Goal: Check status: Check status

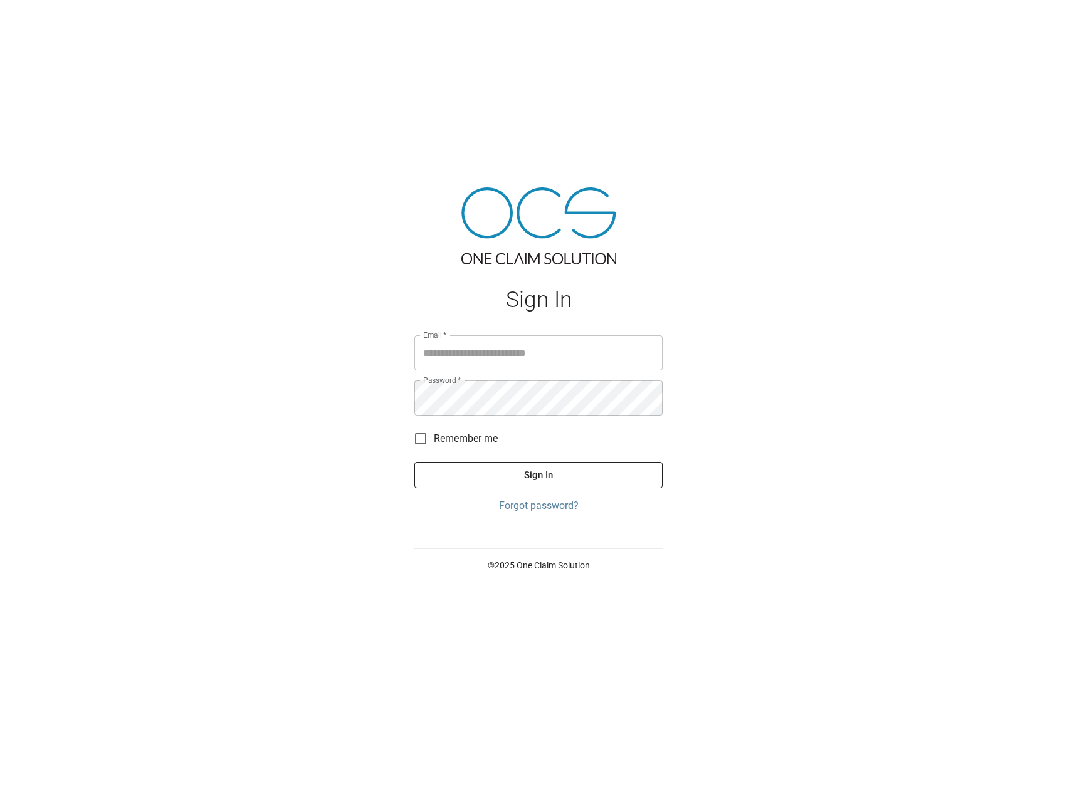
type input "**********"
click at [568, 395] on button "Sign In" at bounding box center [538, 475] width 248 height 26
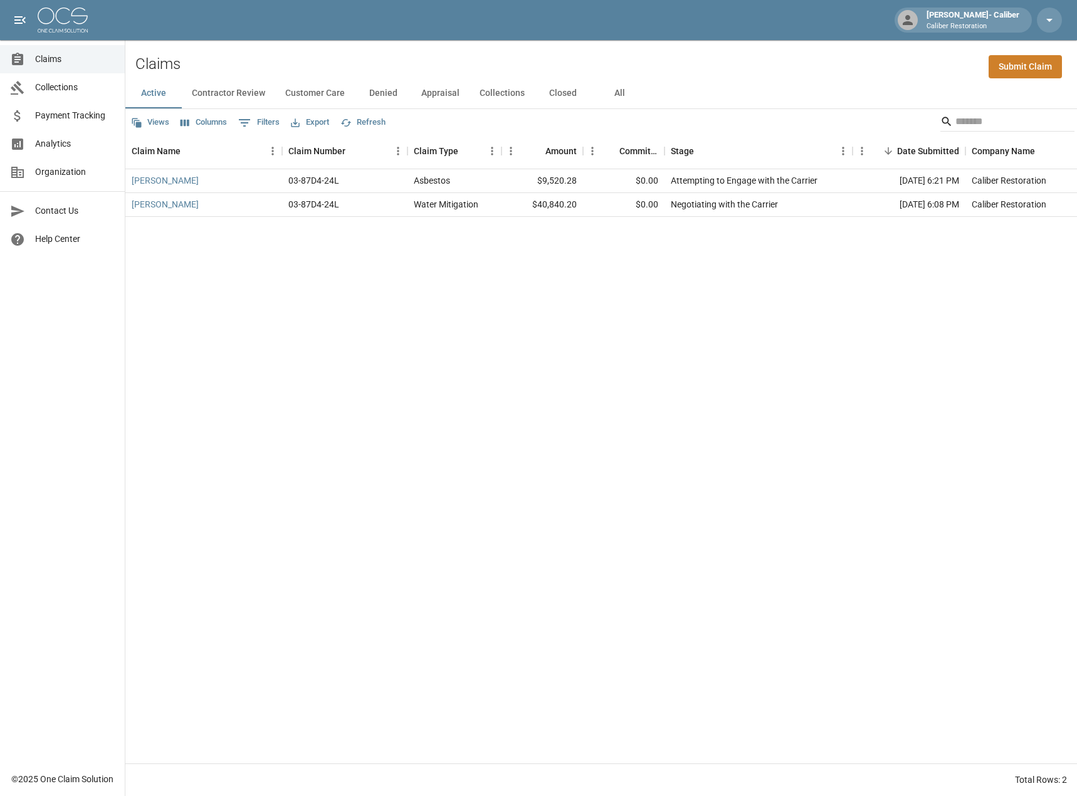
click at [620, 97] on button "All" at bounding box center [619, 93] width 56 height 30
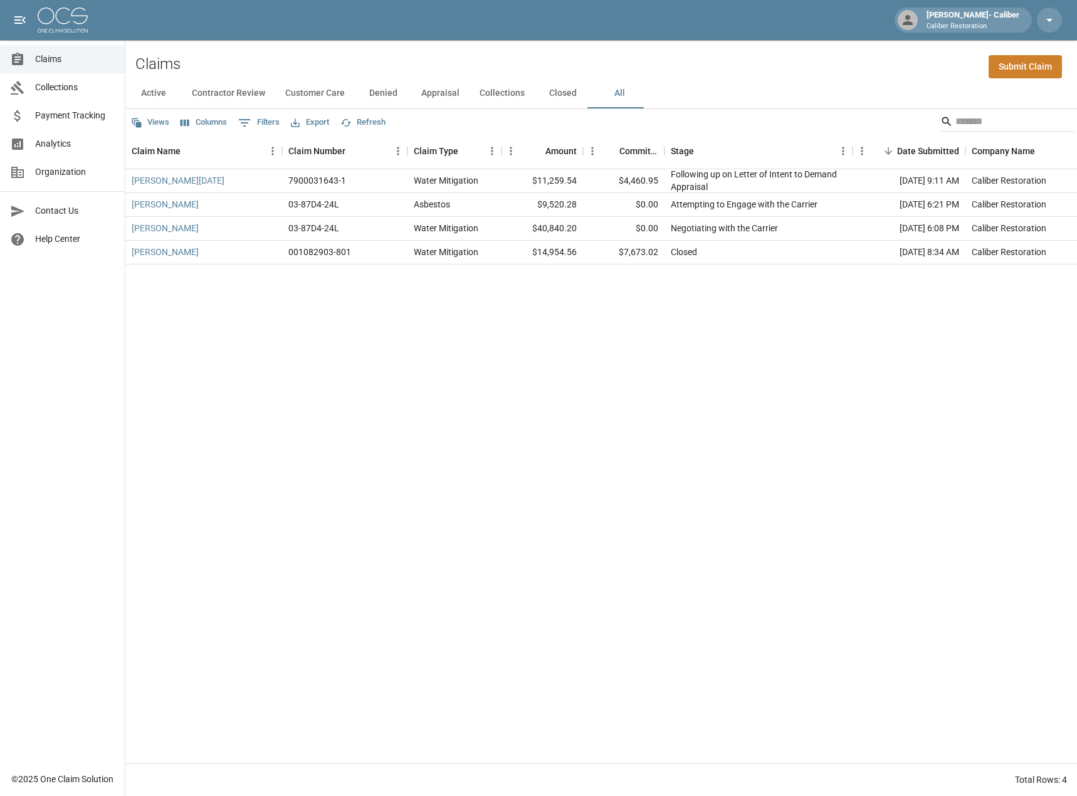
click at [375, 90] on button "Denied" at bounding box center [383, 93] width 56 height 30
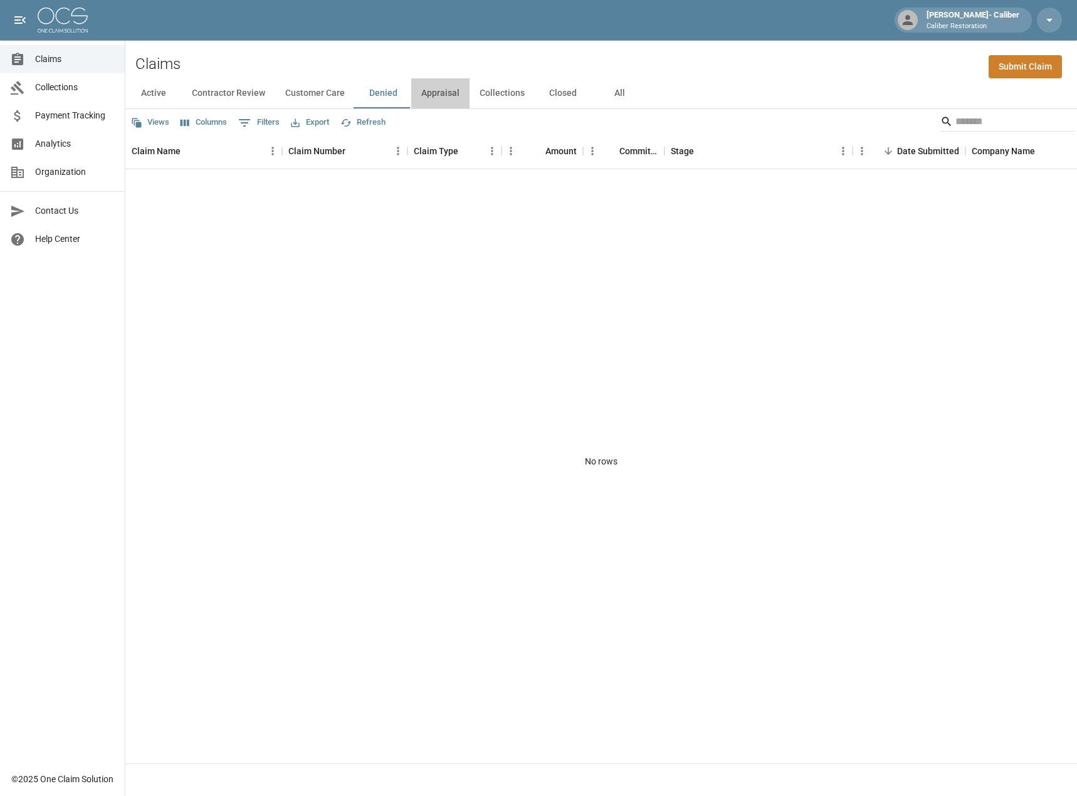
click at [439, 99] on button "Appraisal" at bounding box center [440, 93] width 58 height 30
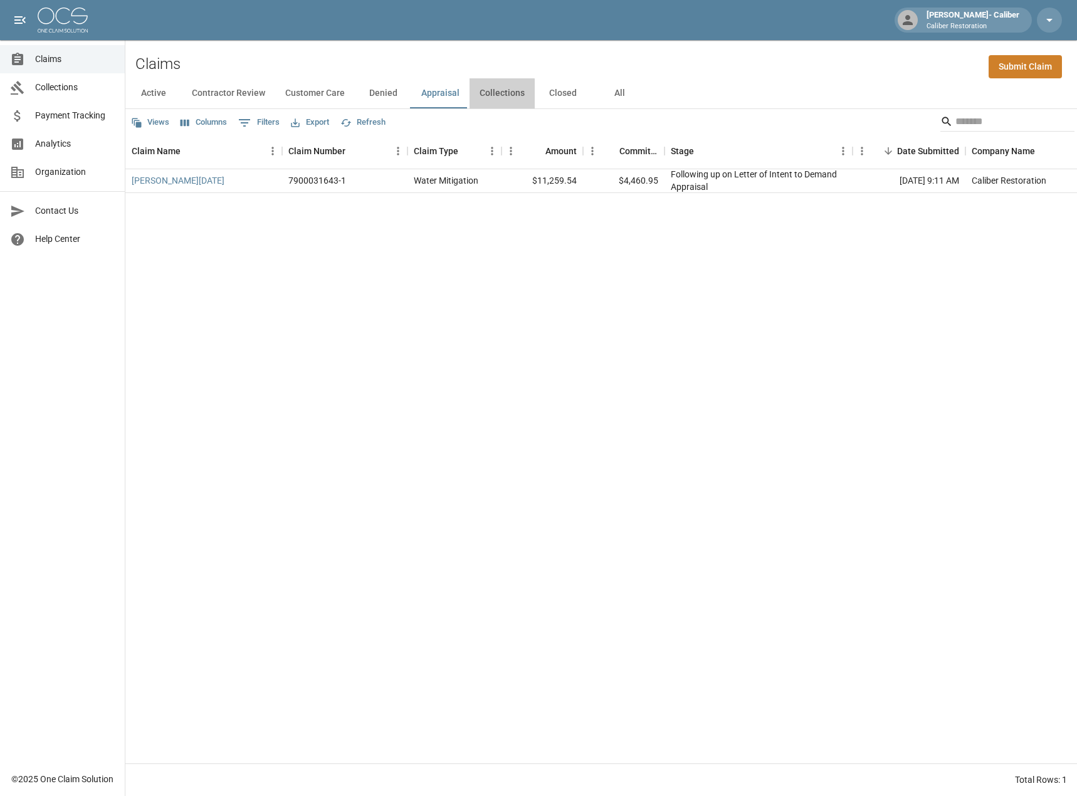
click at [496, 98] on button "Collections" at bounding box center [501, 93] width 65 height 30
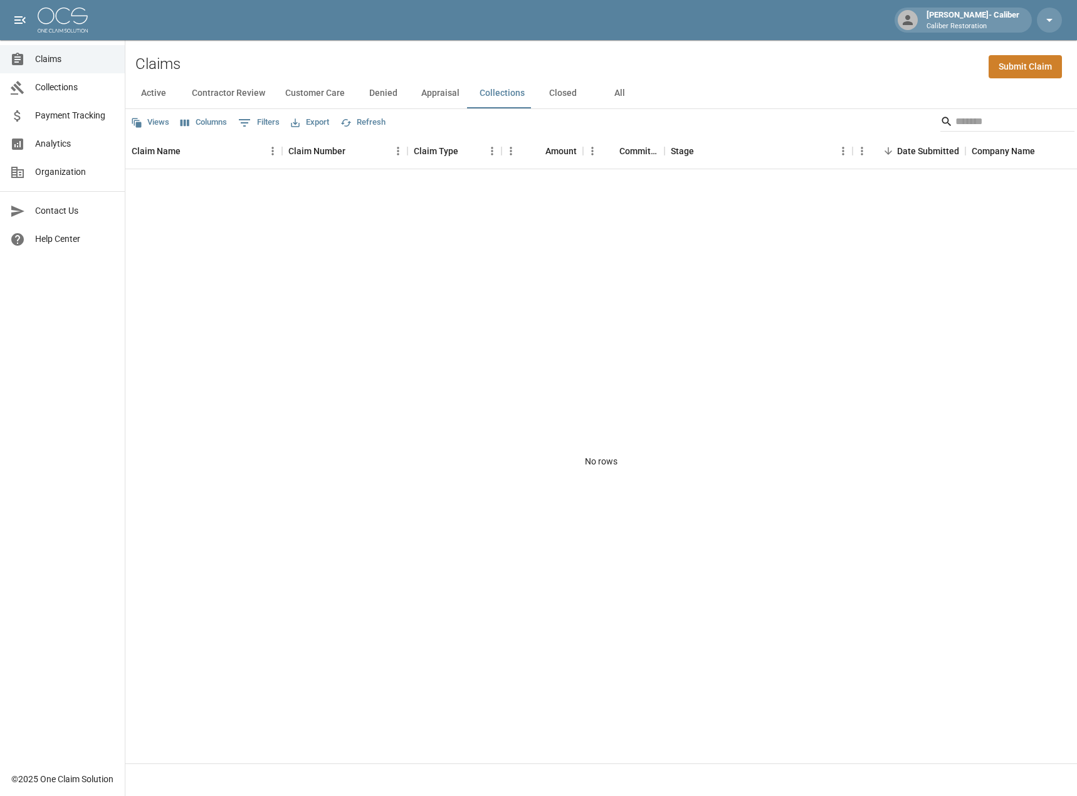
click at [422, 97] on button "Appraisal" at bounding box center [440, 93] width 58 height 30
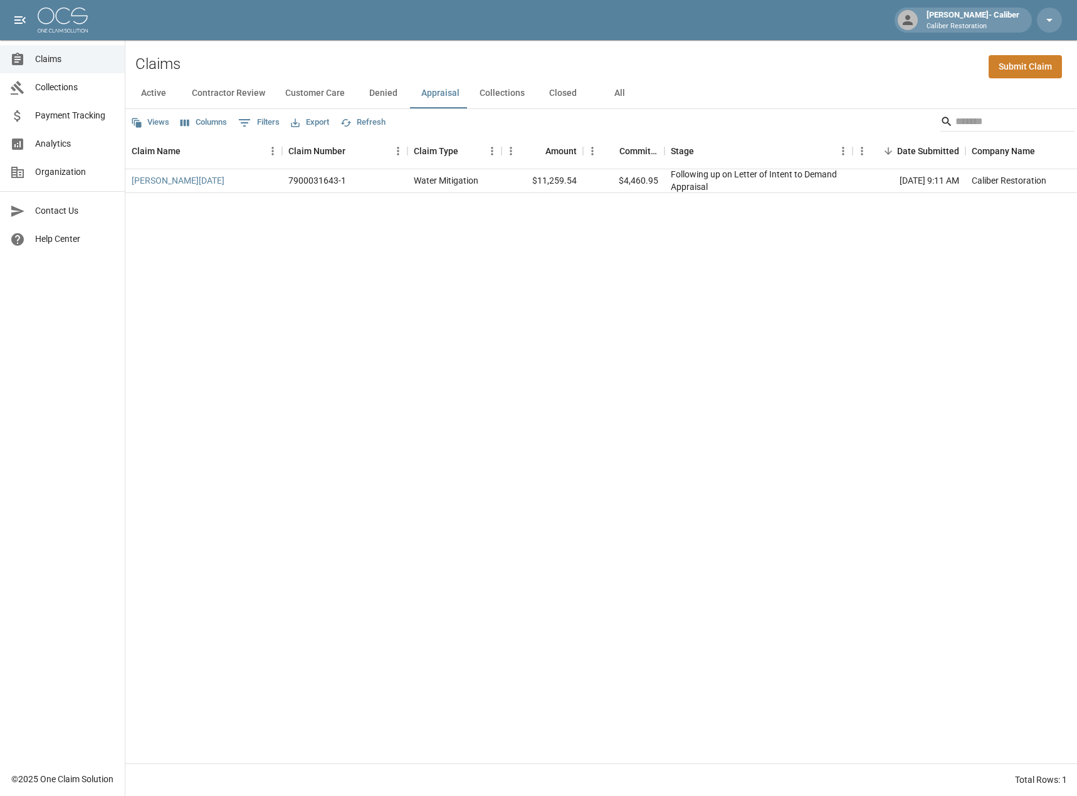
click at [493, 95] on button "Collections" at bounding box center [501, 93] width 65 height 30
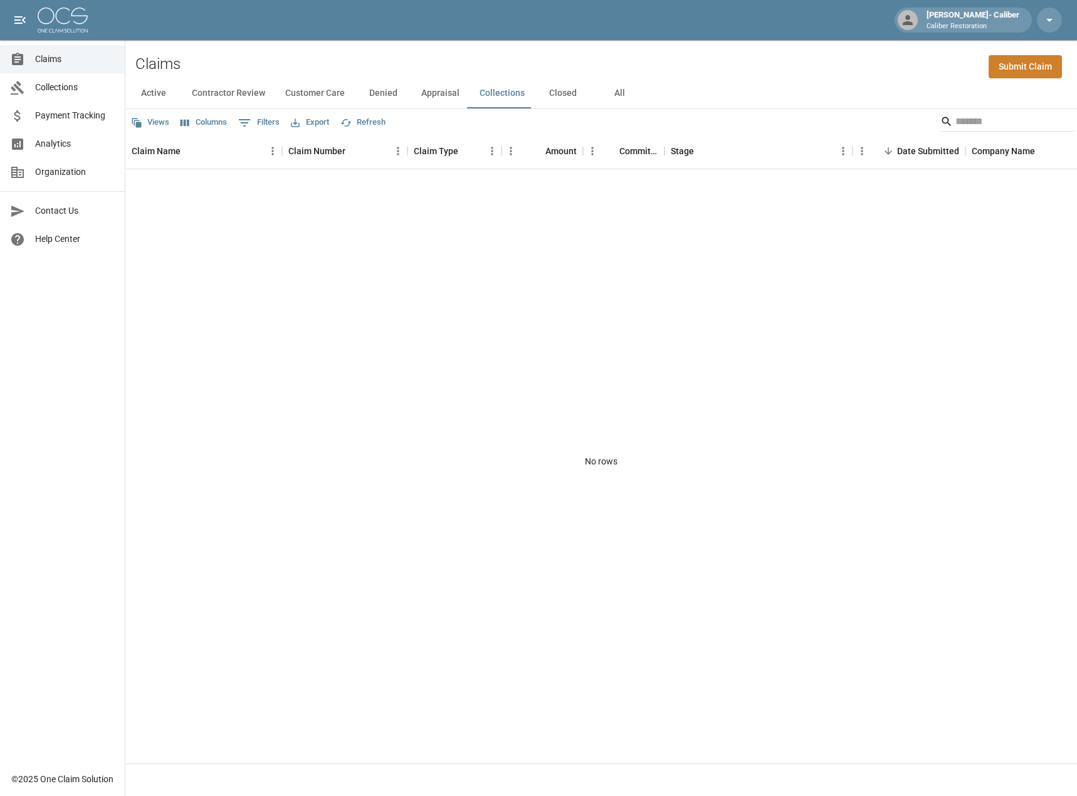
click at [555, 98] on button "Closed" at bounding box center [563, 93] width 56 height 30
click at [610, 96] on button "All" at bounding box center [619, 93] width 56 height 30
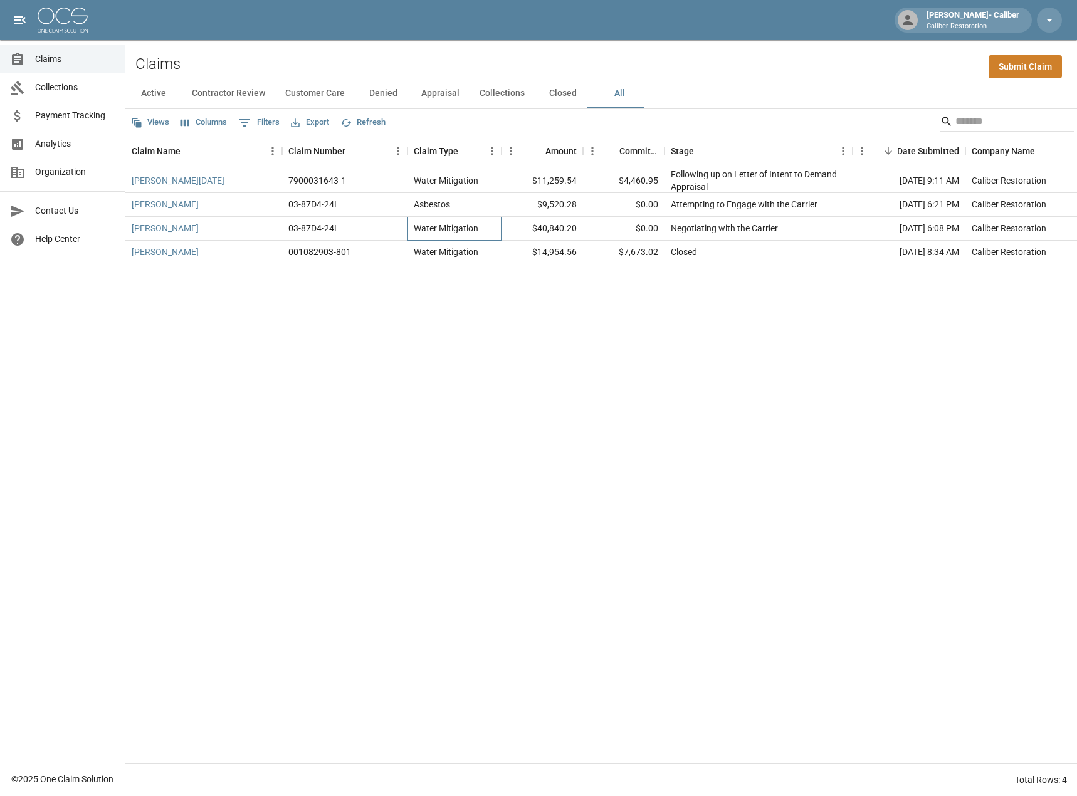
click at [464, 228] on div "Water Mitigation" at bounding box center [446, 228] width 65 height 13
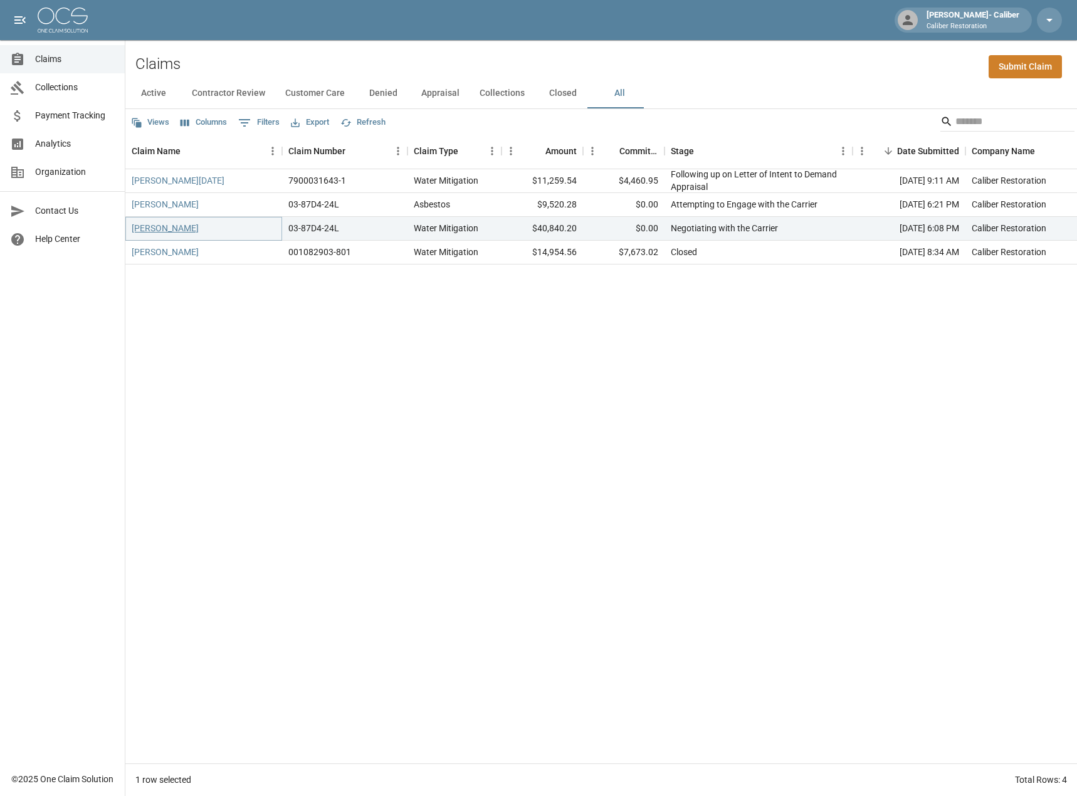
click at [172, 228] on link "[PERSON_NAME]" at bounding box center [165, 228] width 67 height 13
